Goal: Task Accomplishment & Management: Use online tool/utility

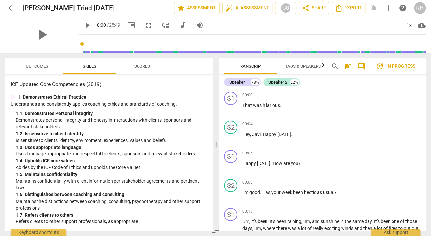
click at [42, 65] on span "Outcomes" at bounding box center [37, 66] width 23 height 5
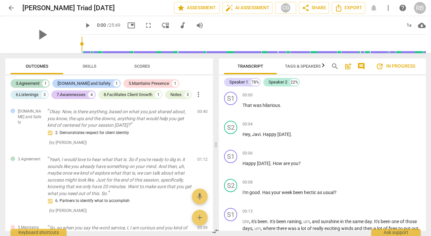
click at [216, 229] on span "compare_arrows" at bounding box center [216, 231] width 8 height 8
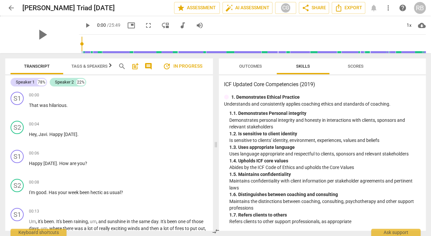
click at [96, 67] on span "Tags & Speakers" at bounding box center [89, 66] width 36 height 5
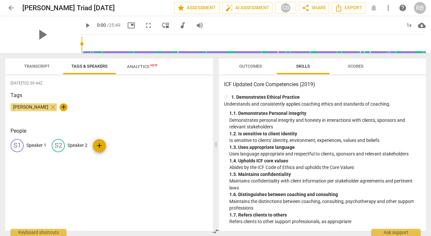
click at [32, 145] on p "Speaker 1" at bounding box center [36, 145] width 20 height 7
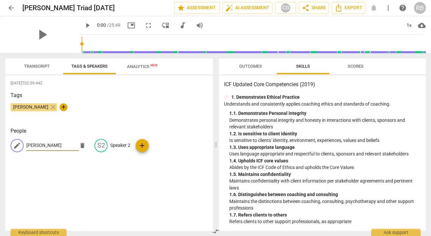
type input "[PERSON_NAME]"
click at [115, 143] on p "Speaker 2" at bounding box center [120, 145] width 20 height 7
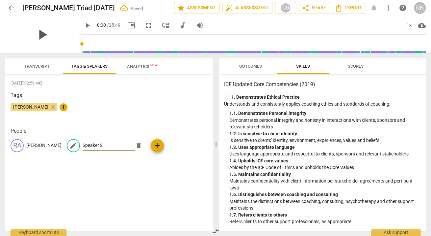
click at [37, 34] on span "play_arrow" at bounding box center [42, 34] width 17 height 17
click at [83, 145] on input "Speaker 2" at bounding box center [109, 145] width 53 height 11
click at [83, 144] on input "Speaker 2" at bounding box center [109, 145] width 53 height 11
drag, startPoint x: 84, startPoint y: 145, endPoint x: 58, endPoint y: 145, distance: 26.7
click at [67, 145] on div "edit Speaker 2 delete" at bounding box center [106, 145] width 79 height 13
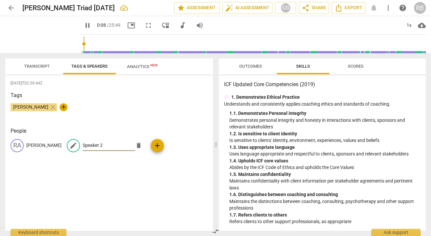
type input "9"
type input "J"
type input "9"
type input "Jav"
type input "10"
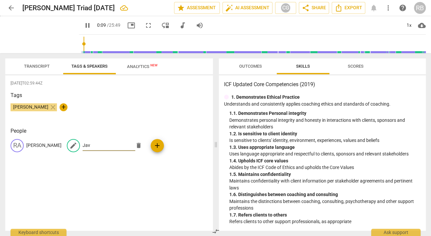
type input "Javi"
type input "12"
type input "Javi"
click at [41, 62] on span "Transcript" at bounding box center [37, 66] width 42 height 9
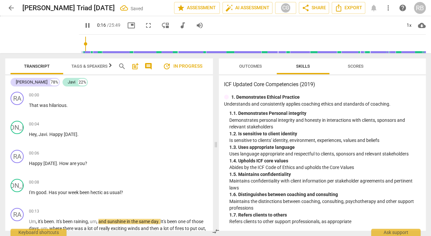
click at [102, 65] on span "Tags & Speakers" at bounding box center [89, 66] width 36 height 5
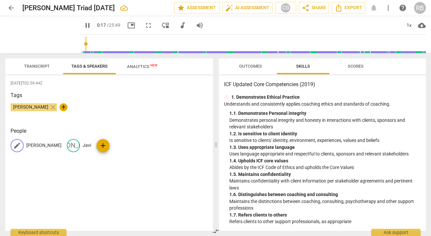
click at [36, 146] on p "[PERSON_NAME]" at bounding box center [43, 145] width 35 height 7
type input "19"
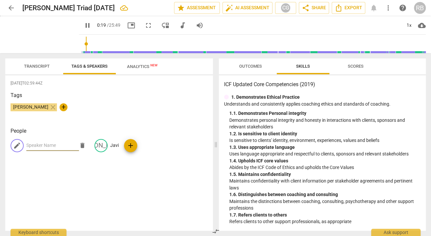
type input "19"
type input "J"
type input "20"
type input "Jav"
type input "20"
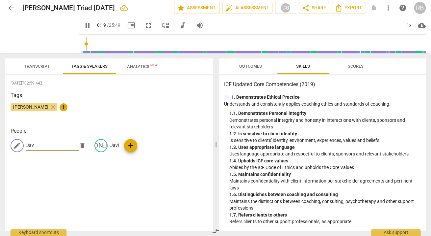
type input "Javi"
type input "21"
type input "Javi"
click at [111, 145] on p "Javi" at bounding box center [114, 145] width 9 height 7
type input "22"
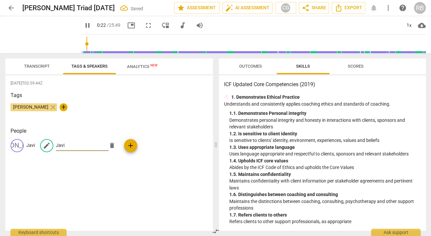
type input "R"
type input "23"
type input "Ra"
type input "23"
type input "[PERSON_NAME]"
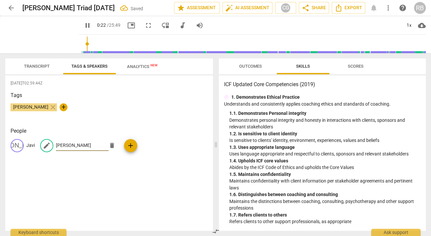
type input "23"
type input "Raega"
type input "23"
type input "[PERSON_NAME]"
type input "25"
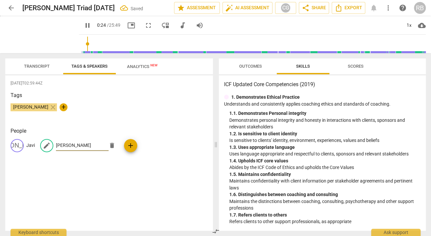
type input "[PERSON_NAME]"
click at [45, 66] on span "Transcript" at bounding box center [37, 66] width 26 height 5
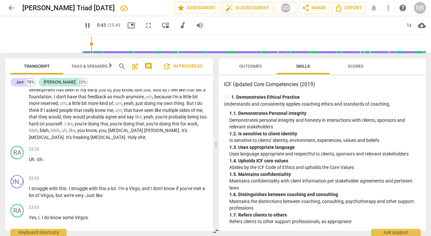
scroll to position [2046, 0]
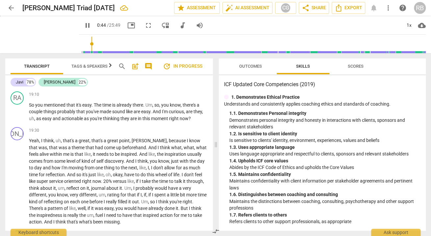
type input "45"
click at [13, 9] on span "arrow_back" at bounding box center [11, 8] width 8 height 8
